Goal: Task Accomplishment & Management: Manage account settings

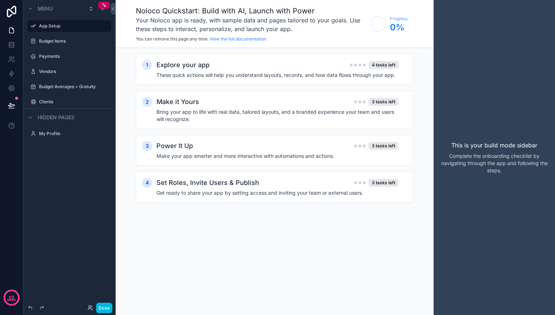
click at [103, 5] on icon "scrollable content" at bounding box center [104, 5] width 5 height 5
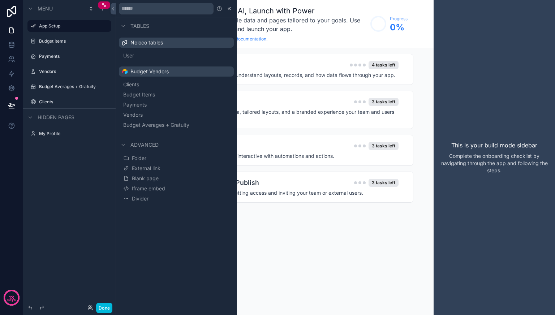
click at [357, 8] on h1 "Noloco Quickstart: Build with AI, Launch with Power" at bounding box center [251, 11] width 231 height 10
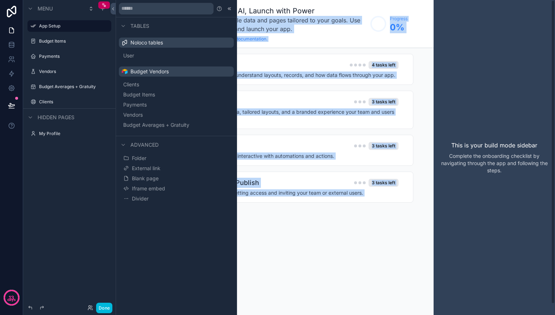
drag, startPoint x: 359, startPoint y: 10, endPoint x: 445, endPoint y: 12, distance: 86.4
click at [445, 12] on div "App Setup Budget Items Payments Vendors Budget Averages + Gratuity Clients My P…" at bounding box center [335, 157] width 439 height 315
click at [8, 86] on icon at bounding box center [11, 88] width 7 height 7
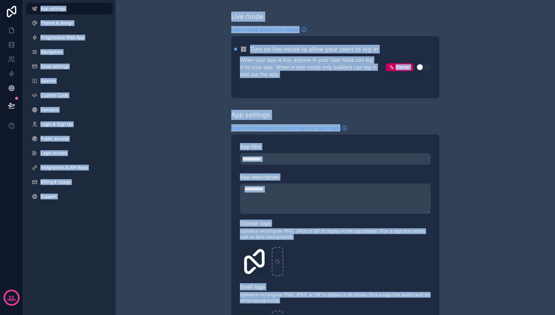
click at [10, 9] on icon at bounding box center [11, 12] width 14 height 12
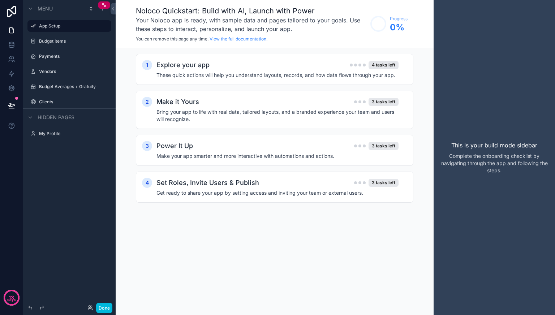
click at [101, 310] on button "Done" at bounding box center [104, 308] width 16 height 10
click at [11, 88] on icon at bounding box center [11, 88] width 7 height 7
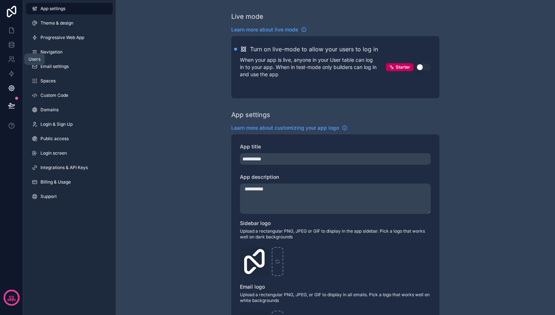
click at [12, 58] on icon at bounding box center [10, 58] width 3 height 3
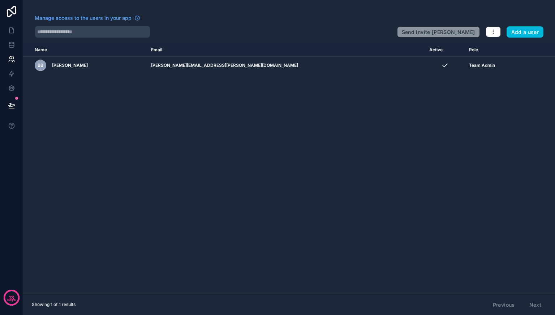
click at [523, 33] on button "Add a user" at bounding box center [524, 32] width 37 height 12
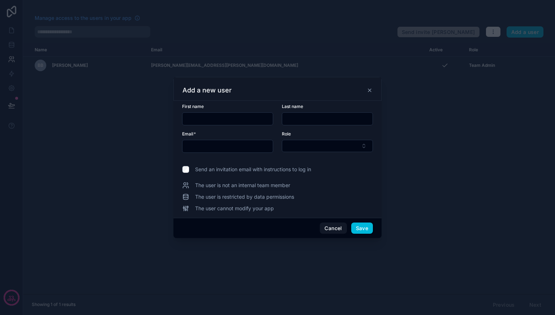
click at [238, 122] on input "text" at bounding box center [227, 119] width 90 height 10
type input "******"
type input "*********"
type input "**********"
click at [323, 150] on button "Select Button" at bounding box center [327, 146] width 91 height 12
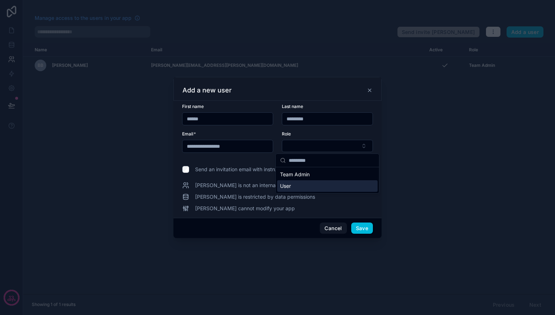
click at [310, 189] on div "User" at bounding box center [327, 186] width 100 height 12
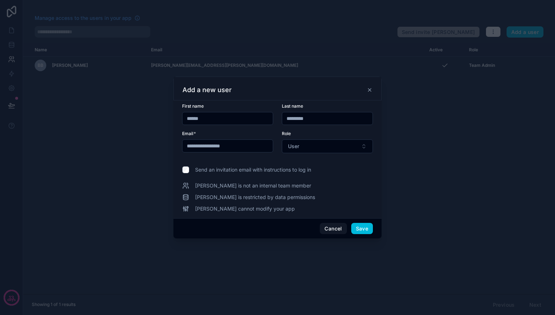
click at [361, 229] on button "Save" at bounding box center [362, 229] width 22 height 12
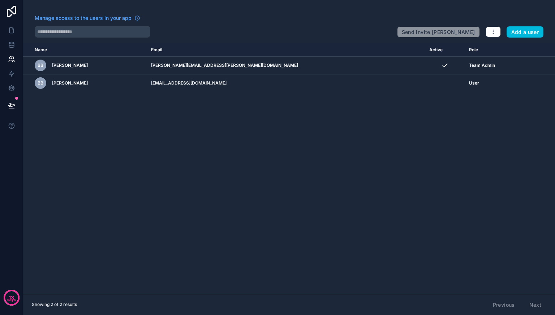
click at [11, 12] on icon at bounding box center [11, 12] width 14 height 12
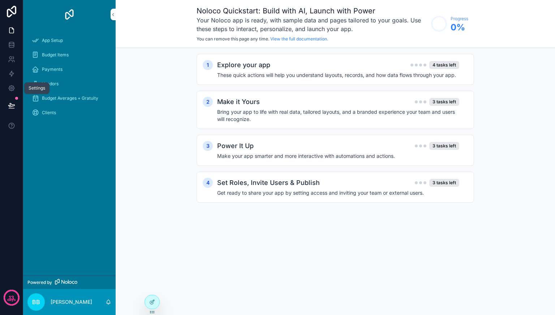
click at [11, 85] on icon at bounding box center [11, 88] width 7 height 7
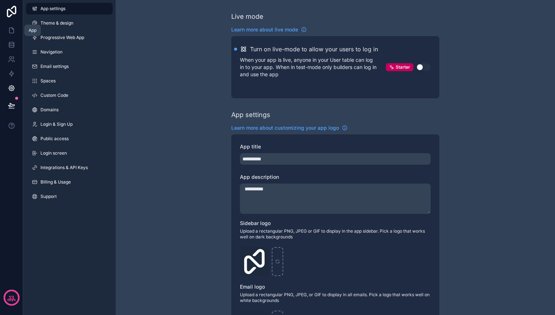
click at [13, 31] on icon at bounding box center [11, 30] width 4 height 5
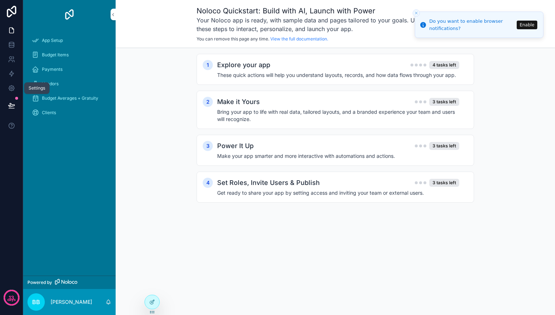
click at [9, 88] on icon at bounding box center [11, 88] width 7 height 7
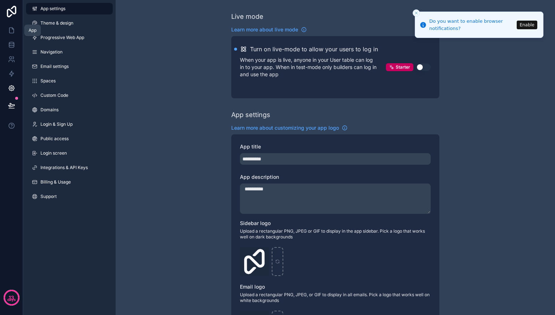
click at [13, 29] on icon at bounding box center [11, 30] width 7 height 7
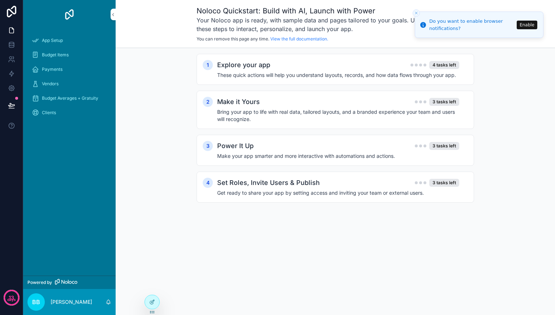
click at [42, 39] on span "App Setup" at bounding box center [52, 41] width 21 height 6
click at [10, 89] on icon at bounding box center [11, 88] width 7 height 7
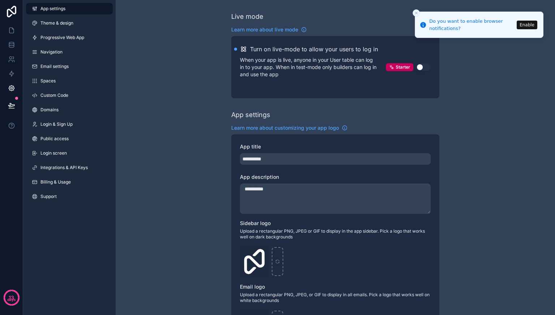
click at [54, 8] on span "App settings" at bounding box center [52, 9] width 25 height 6
click at [416, 14] on icon "Close toast" at bounding box center [416, 13] width 4 height 4
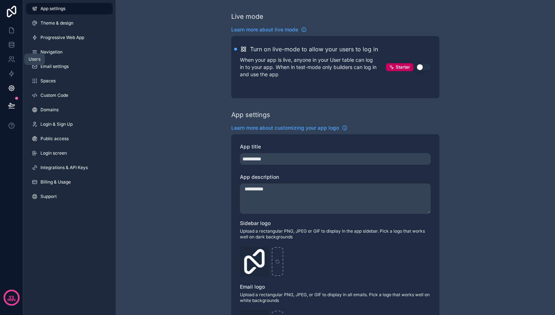
click at [5, 55] on link at bounding box center [11, 59] width 23 height 14
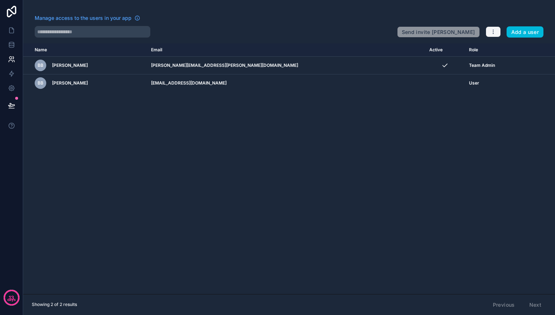
click at [496, 30] on button "button" at bounding box center [492, 31] width 15 height 11
click at [12, 31] on icon at bounding box center [11, 30] width 7 height 7
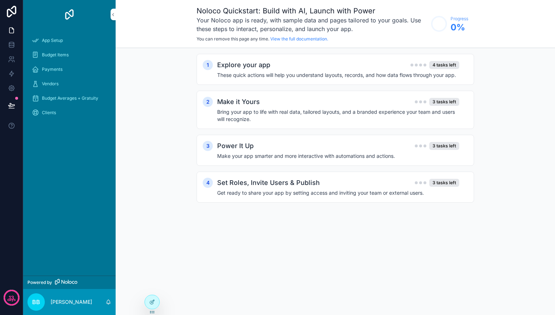
click at [46, 110] on span "Clients" at bounding box center [49, 113] width 14 height 6
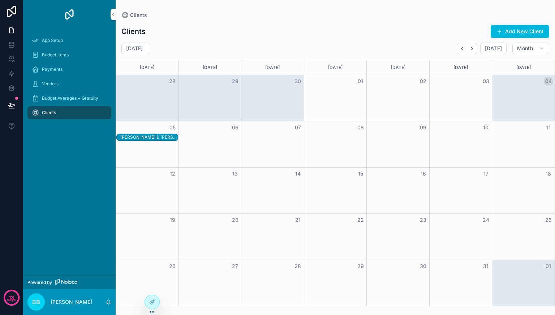
click at [48, 101] on div "Budget Averages + Gratuity" at bounding box center [69, 98] width 75 height 12
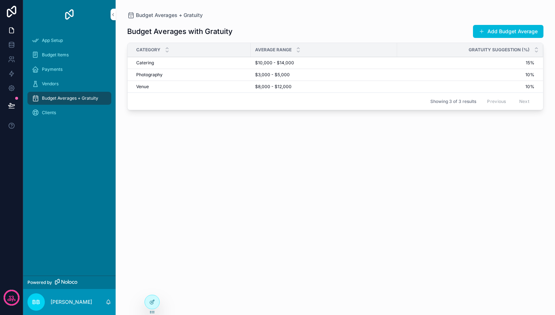
click at [54, 84] on span "Vendors" at bounding box center [50, 84] width 17 height 6
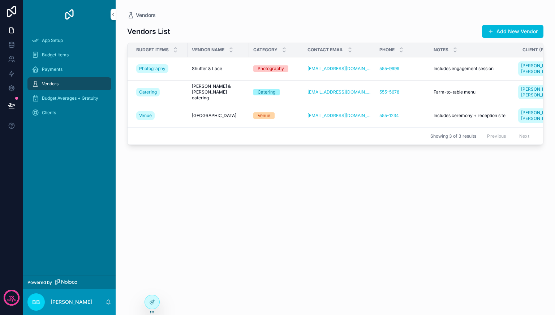
click at [40, 302] on div "BB" at bounding box center [35, 301] width 17 height 17
click at [10, 59] on icon at bounding box center [10, 58] width 3 height 3
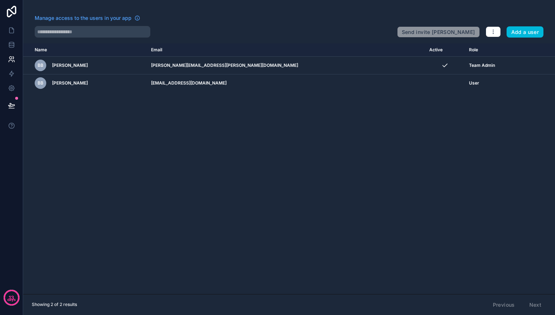
click at [100, 17] on span "Manage access to the users in your app" at bounding box center [83, 17] width 97 height 7
click at [530, 33] on button "Add a user" at bounding box center [524, 32] width 37 height 12
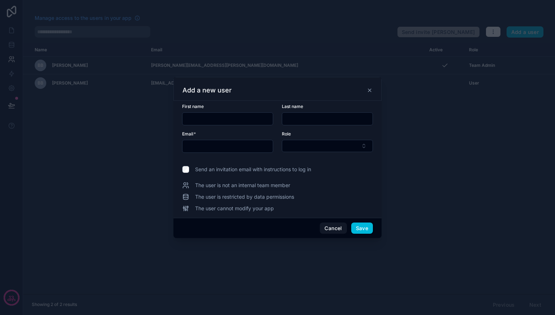
drag, startPoint x: 370, startPoint y: 92, endPoint x: 378, endPoint y: 89, distance: 8.3
click at [370, 92] on icon at bounding box center [370, 90] width 6 height 6
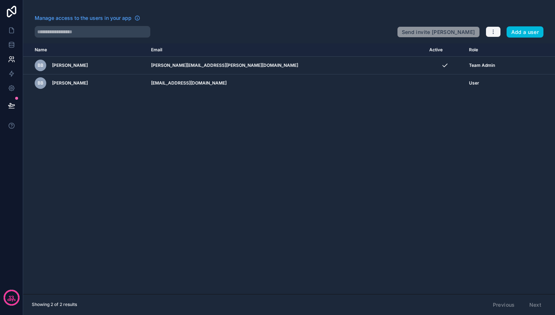
click at [491, 34] on icon "button" at bounding box center [493, 32] width 6 height 6
click at [10, 34] on icon at bounding box center [11, 30] width 7 height 7
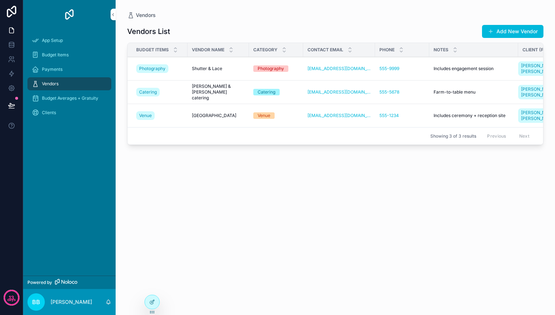
click at [75, 300] on p "[PERSON_NAME]" at bounding box center [72, 301] width 42 height 7
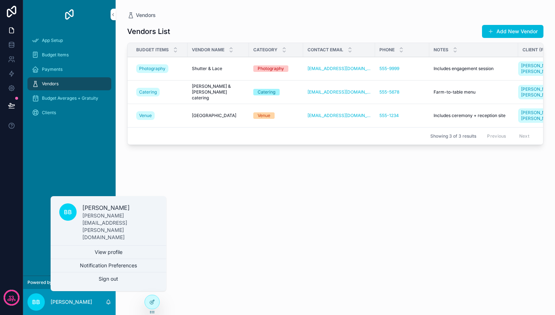
click at [106, 254] on link "View profile" at bounding box center [109, 252] width 116 height 13
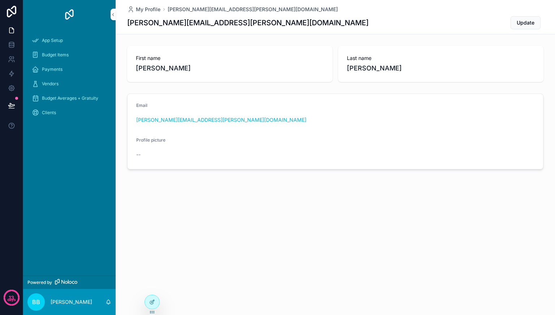
click at [10, 12] on icon at bounding box center [11, 12] width 14 height 12
